Goal: Register for event/course

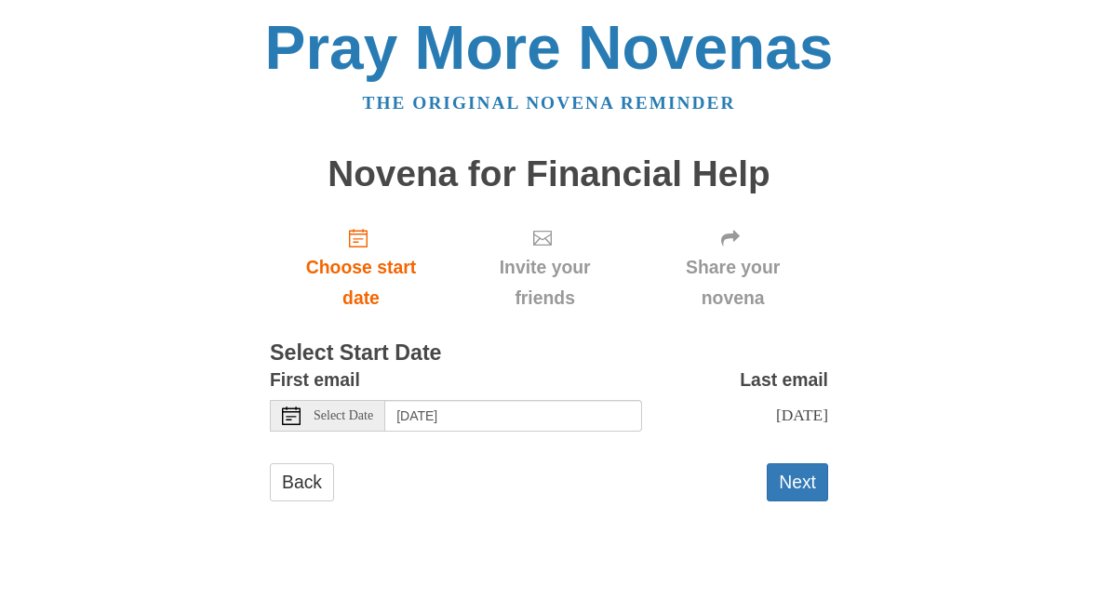
click at [803, 465] on button "Next" at bounding box center [797, 482] width 61 height 38
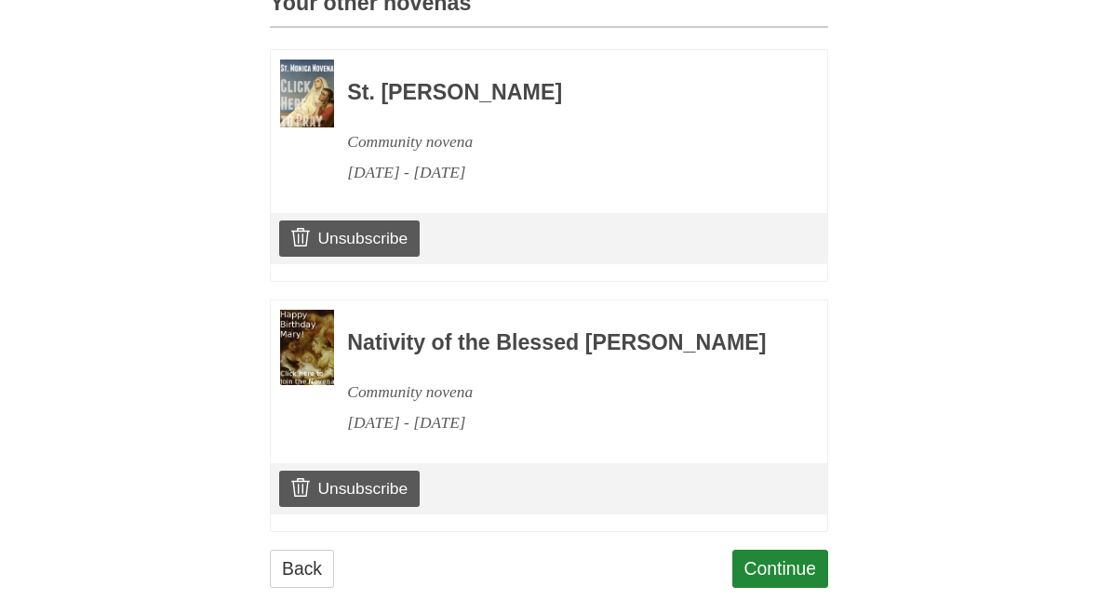
scroll to position [876, 0]
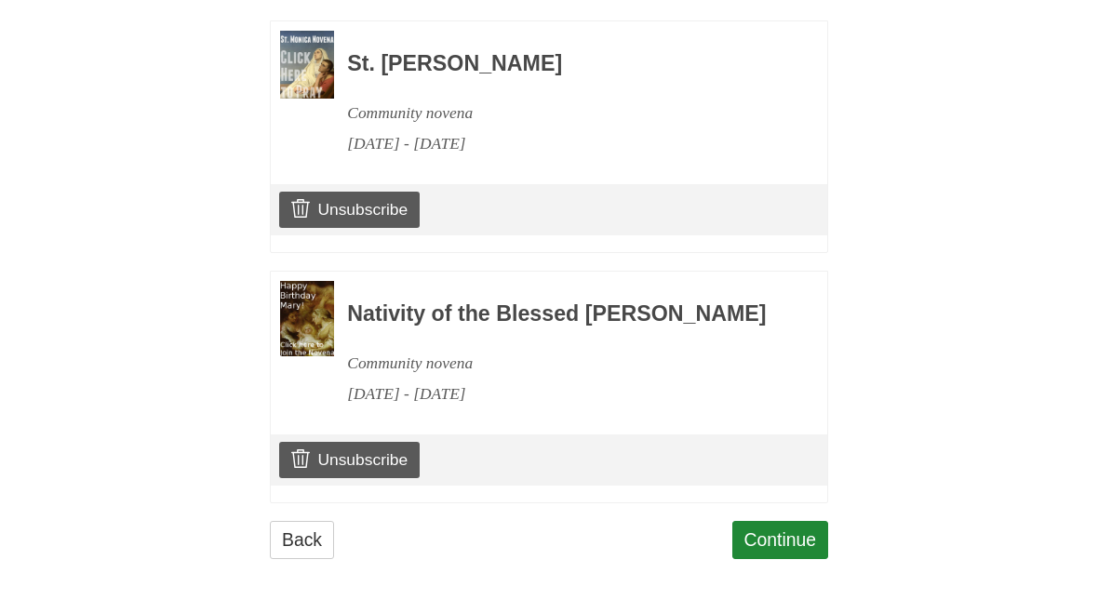
click at [779, 542] on link "Continue" at bounding box center [780, 540] width 97 height 38
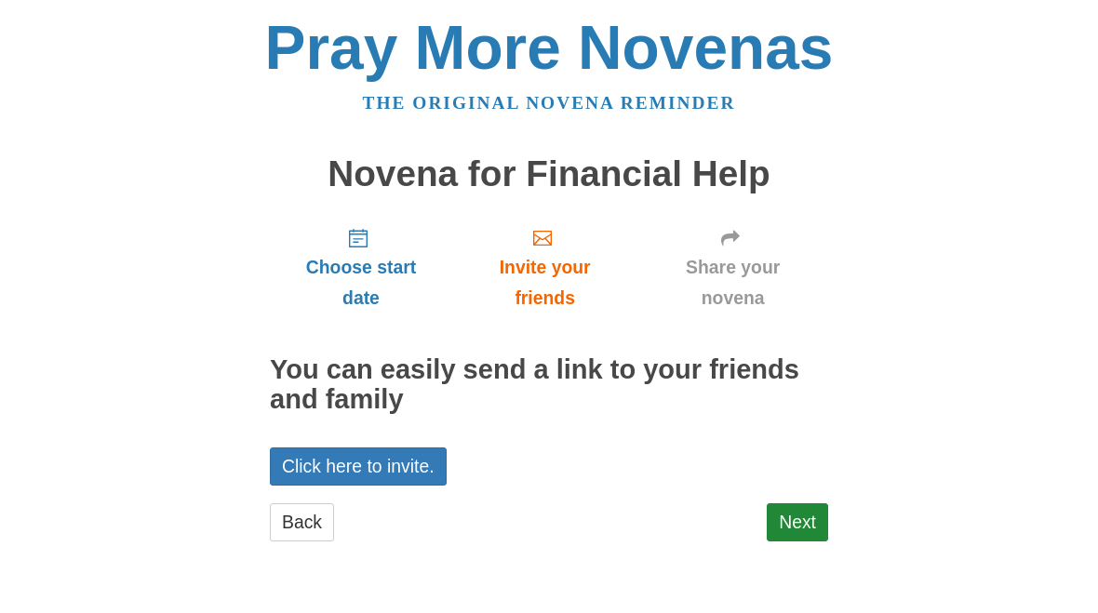
click at [813, 508] on link "Next" at bounding box center [797, 522] width 61 height 38
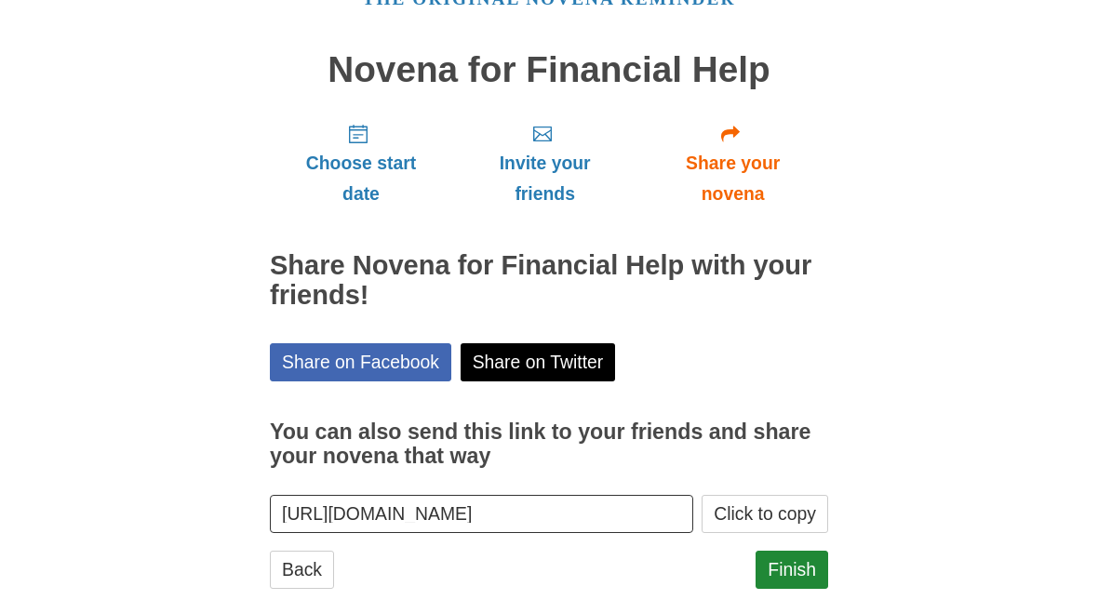
scroll to position [127, 0]
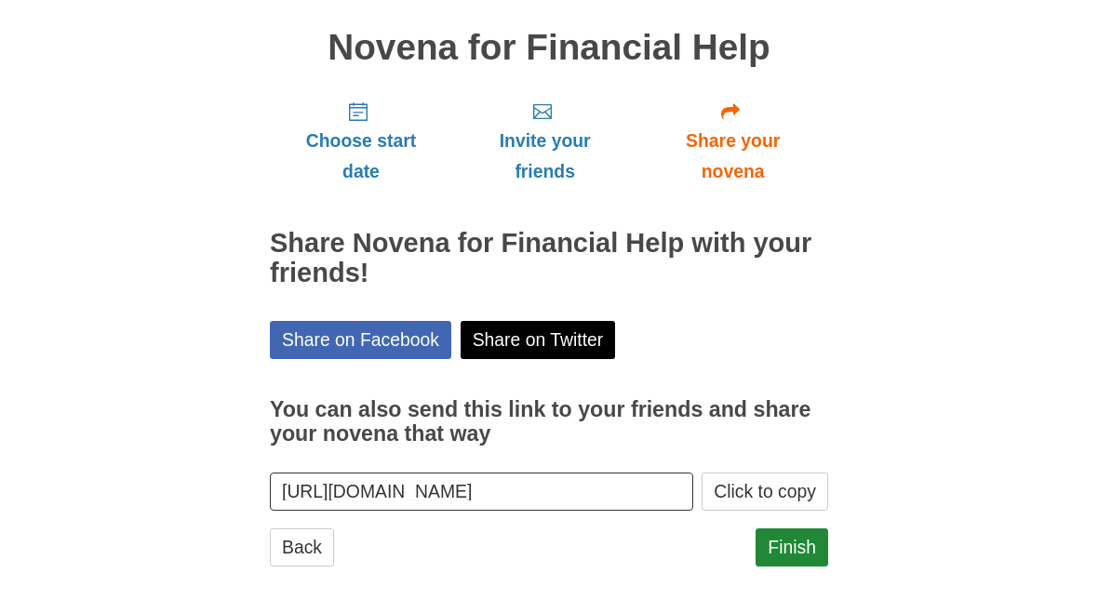
click at [794, 538] on link "Finish" at bounding box center [791, 547] width 73 height 38
